Goal: Browse casually: Explore the website without a specific task or goal

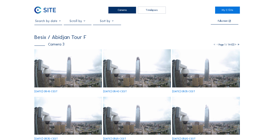
click at [123, 9] on div "Cameras" at bounding box center [122, 10] width 28 height 7
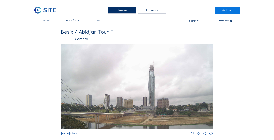
click at [123, 13] on div "Cameras" at bounding box center [122, 10] width 28 height 7
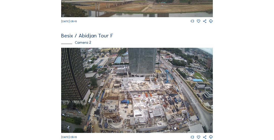
scroll to position [159, 0]
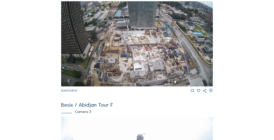
click at [138, 75] on img at bounding box center [136, 43] width 151 height 85
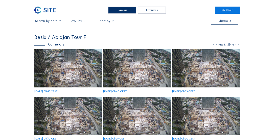
click at [56, 62] on img at bounding box center [67, 68] width 67 height 38
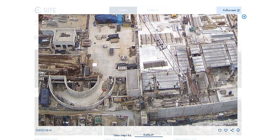
drag, startPoint x: 151, startPoint y: 97, endPoint x: 149, endPoint y: 61, distance: 36.1
click at [149, 61] on img at bounding box center [137, 70] width 199 height 112
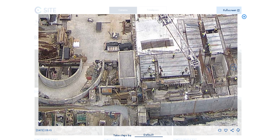
drag, startPoint x: 151, startPoint y: 90, endPoint x: 148, endPoint y: 57, distance: 32.7
click at [148, 57] on img at bounding box center [137, 70] width 199 height 112
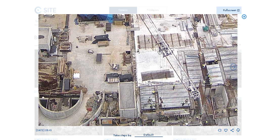
drag, startPoint x: 135, startPoint y: 53, endPoint x: 136, endPoint y: 75, distance: 22.7
click at [136, 75] on img at bounding box center [137, 70] width 199 height 112
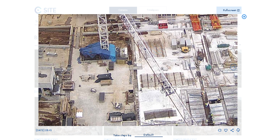
drag, startPoint x: 135, startPoint y: 53, endPoint x: 138, endPoint y: 92, distance: 38.7
click at [138, 92] on img at bounding box center [137, 70] width 199 height 112
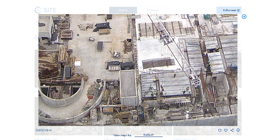
drag, startPoint x: 141, startPoint y: 110, endPoint x: 139, endPoint y: 56, distance: 54.0
click at [139, 57] on img at bounding box center [137, 70] width 199 height 112
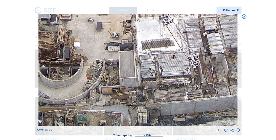
drag, startPoint x: 135, startPoint y: 78, endPoint x: 135, endPoint y: 61, distance: 16.7
click at [135, 61] on img at bounding box center [137, 70] width 199 height 112
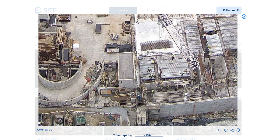
drag, startPoint x: 205, startPoint y: 60, endPoint x: 171, endPoint y: 79, distance: 39.5
click at [171, 79] on img at bounding box center [137, 70] width 199 height 112
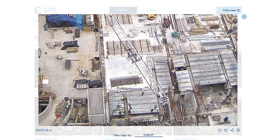
click at [173, 69] on img at bounding box center [137, 70] width 199 height 112
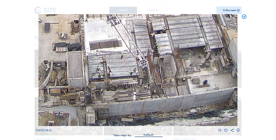
drag, startPoint x: 199, startPoint y: 89, endPoint x: 179, endPoint y: 45, distance: 48.3
click at [179, 45] on img at bounding box center [137, 70] width 199 height 112
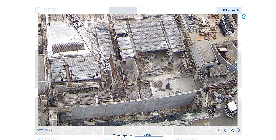
drag, startPoint x: 210, startPoint y: 83, endPoint x: 173, endPoint y: 80, distance: 37.8
click at [173, 80] on img at bounding box center [137, 70] width 199 height 112
